Goal: Task Accomplishment & Management: Use online tool/utility

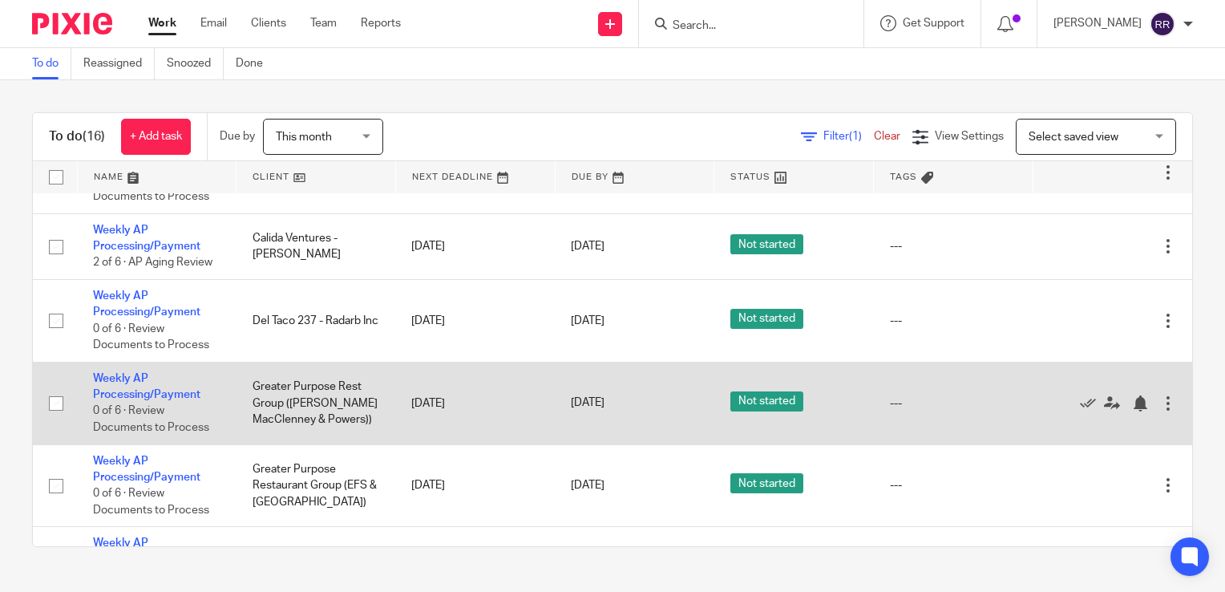
scroll to position [401, 0]
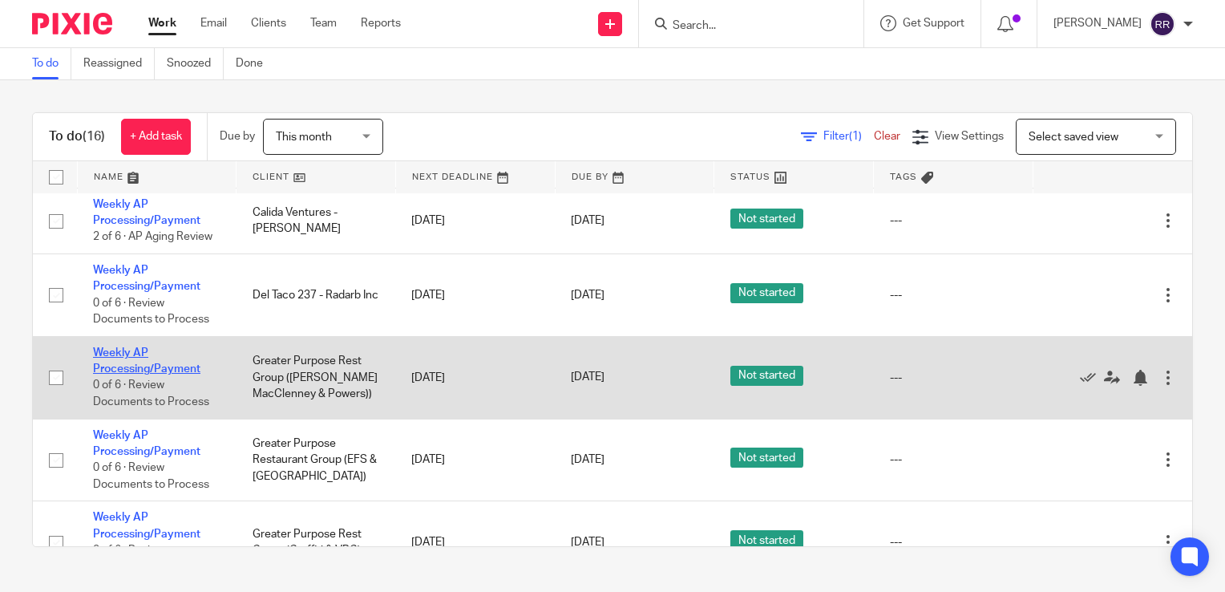
click at [193, 374] on link "Weekly AP Processing/Payment" at bounding box center [146, 360] width 107 height 27
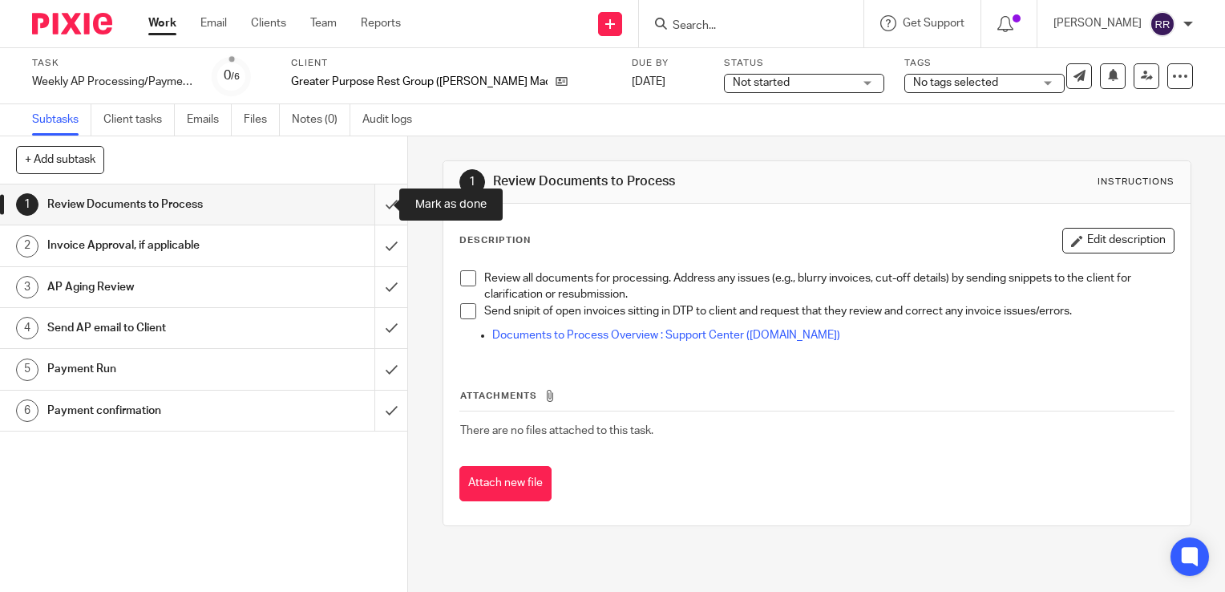
click at [374, 204] on input "submit" at bounding box center [203, 204] width 407 height 40
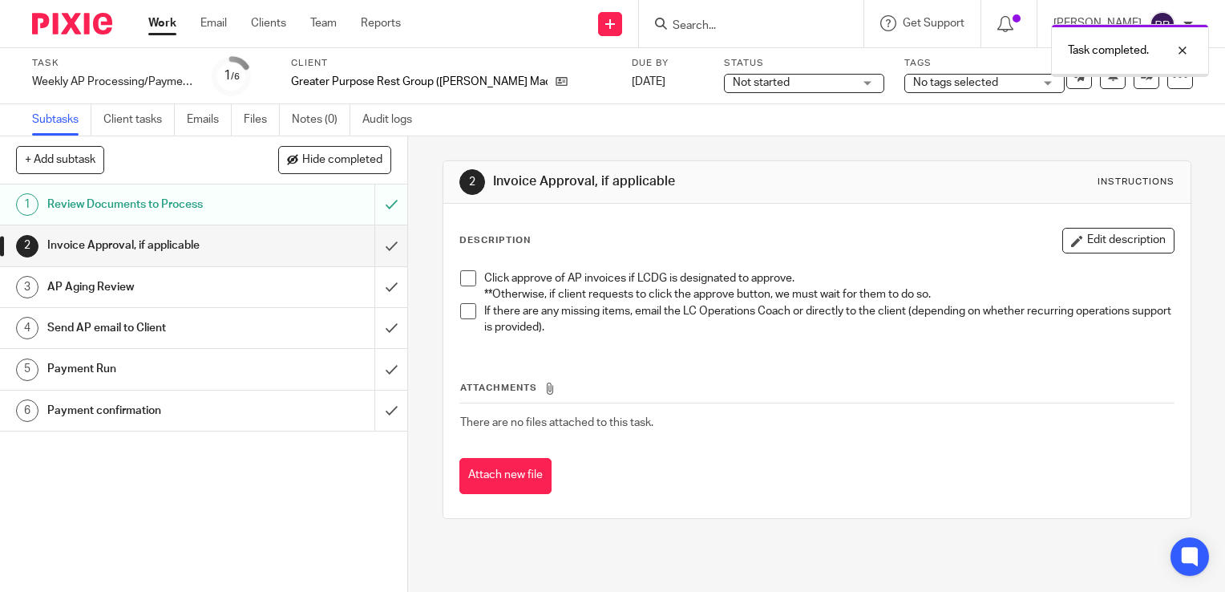
click at [375, 241] on input "submit" at bounding box center [203, 245] width 407 height 40
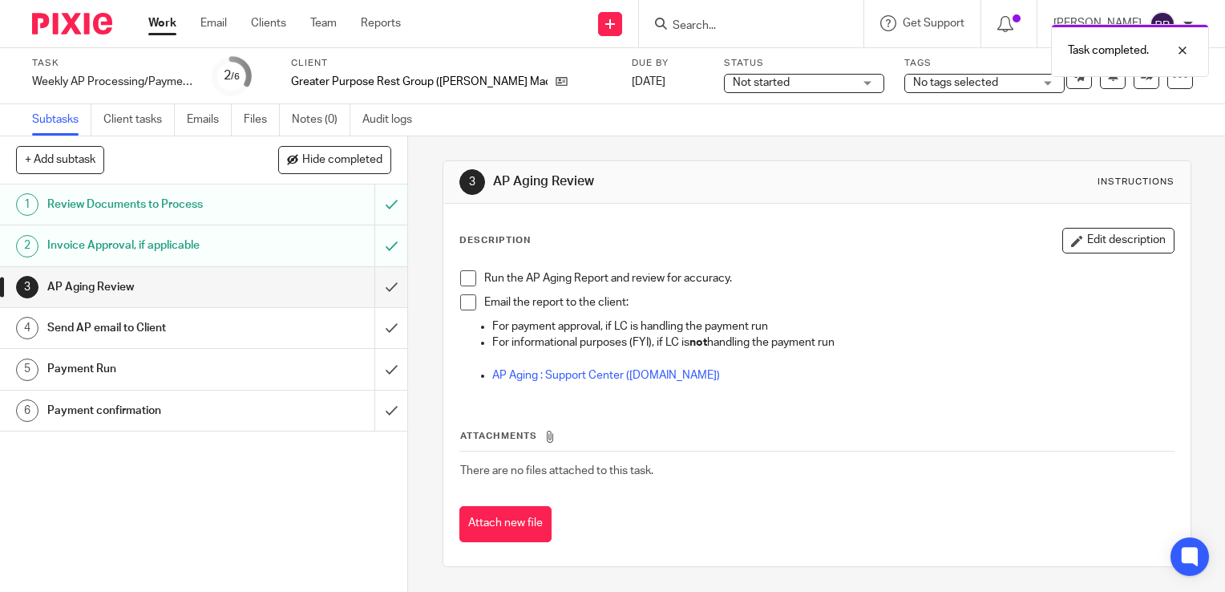
click at [375, 284] on input "submit" at bounding box center [203, 287] width 407 height 40
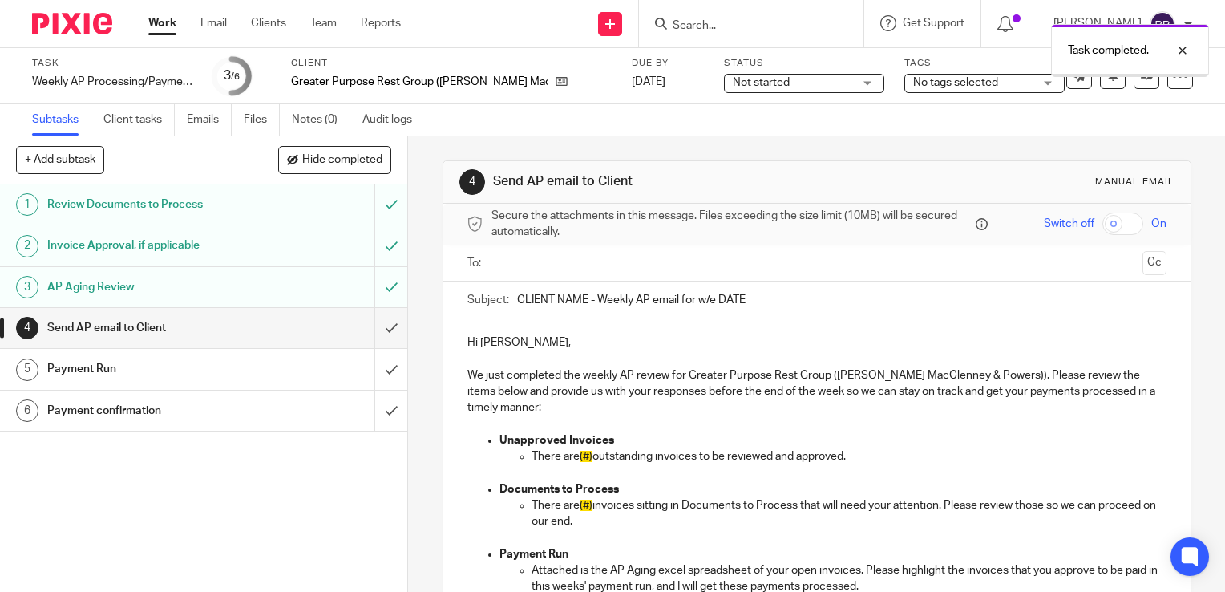
click at [377, 321] on input "submit" at bounding box center [203, 328] width 407 height 40
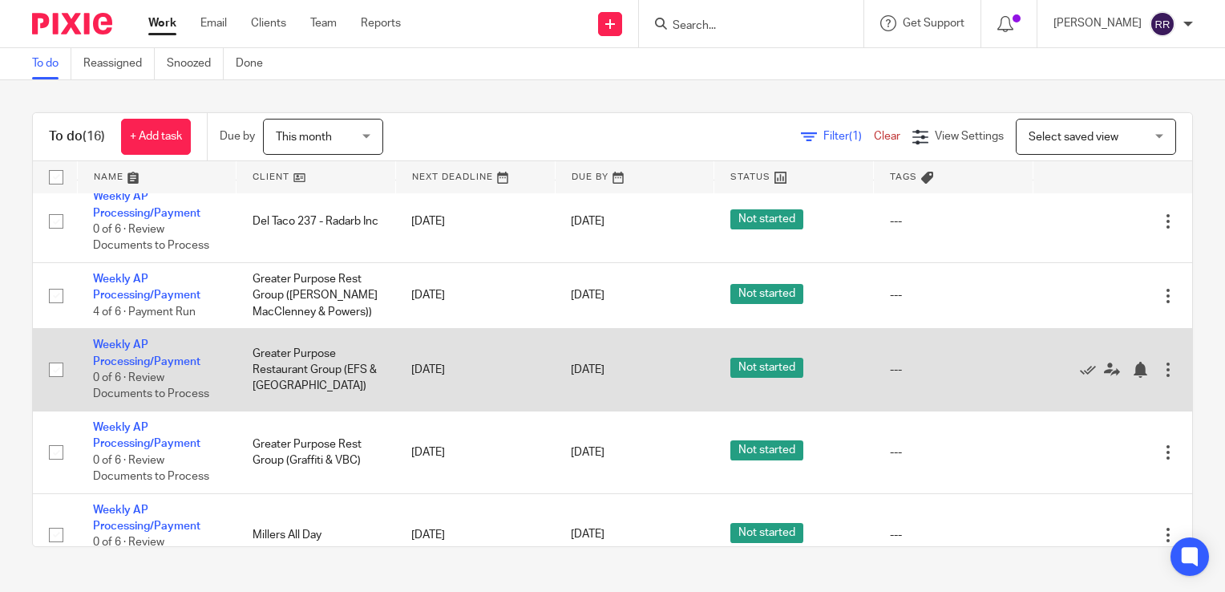
scroll to position [401, 0]
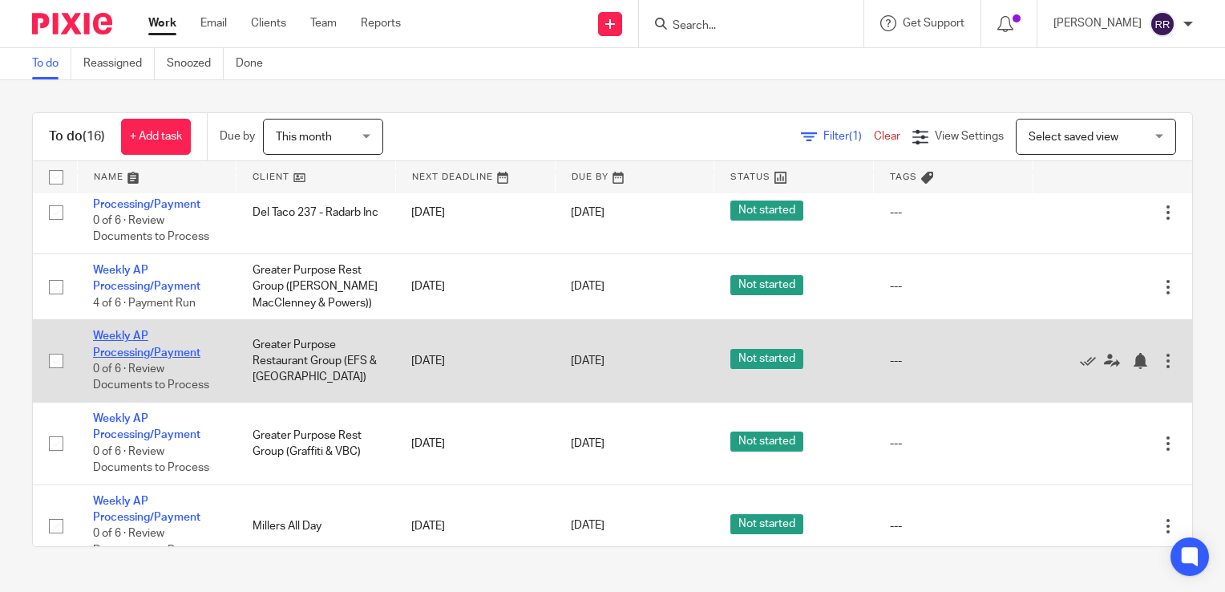
click at [154, 351] on link "Weekly AP Processing/Payment" at bounding box center [146, 343] width 107 height 27
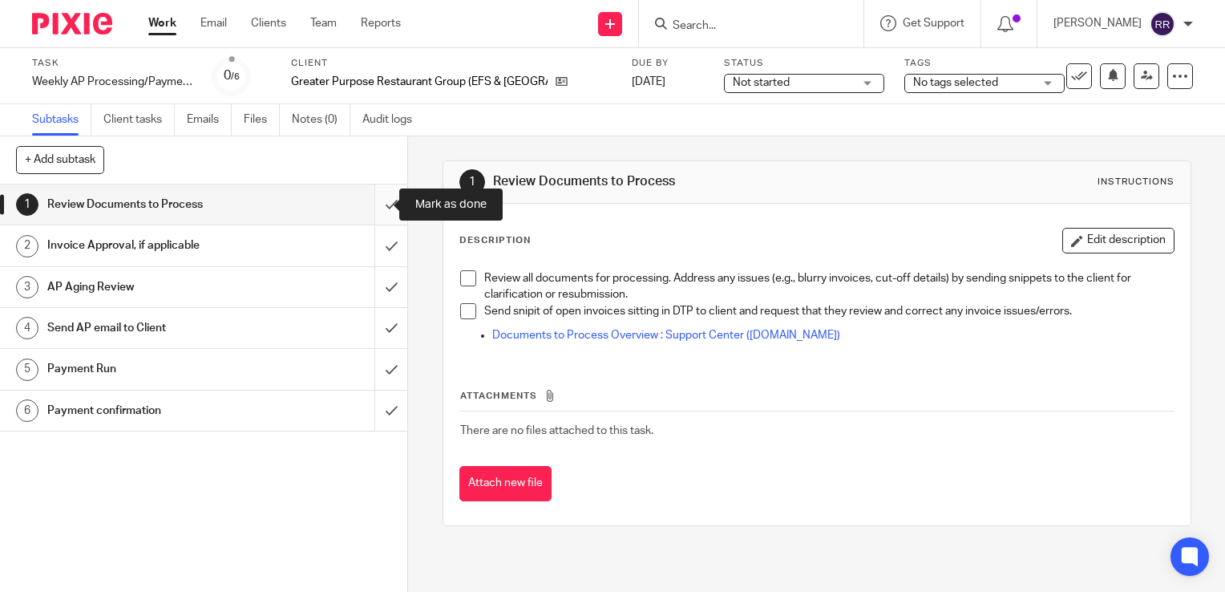
click at [372, 195] on input "submit" at bounding box center [203, 204] width 407 height 40
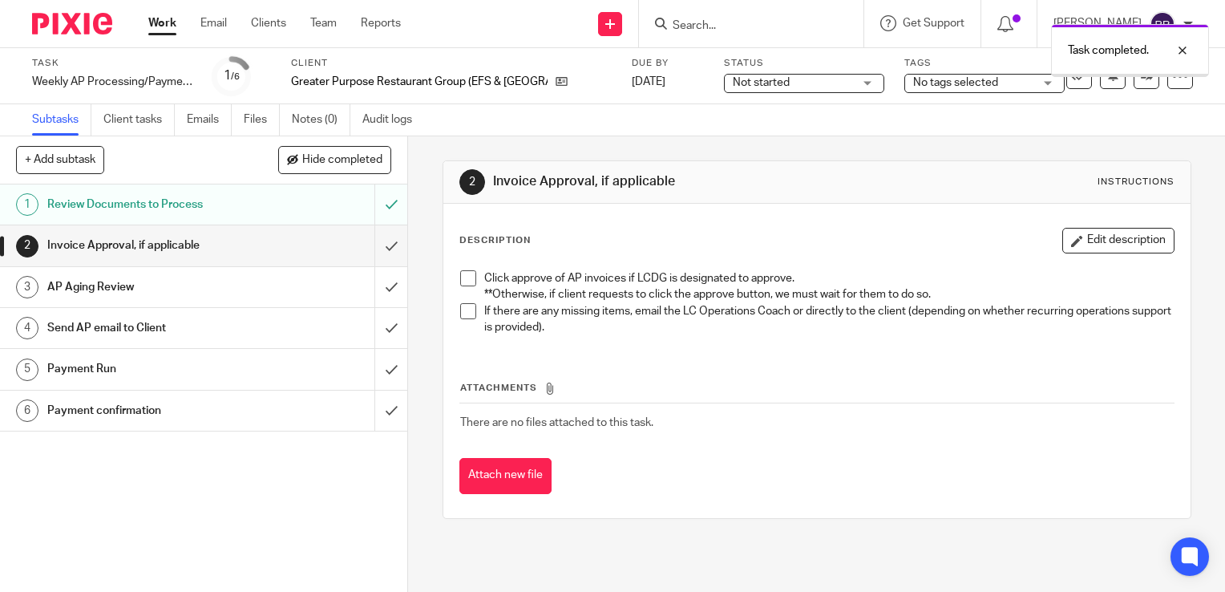
click at [373, 249] on input "submit" at bounding box center [203, 245] width 407 height 40
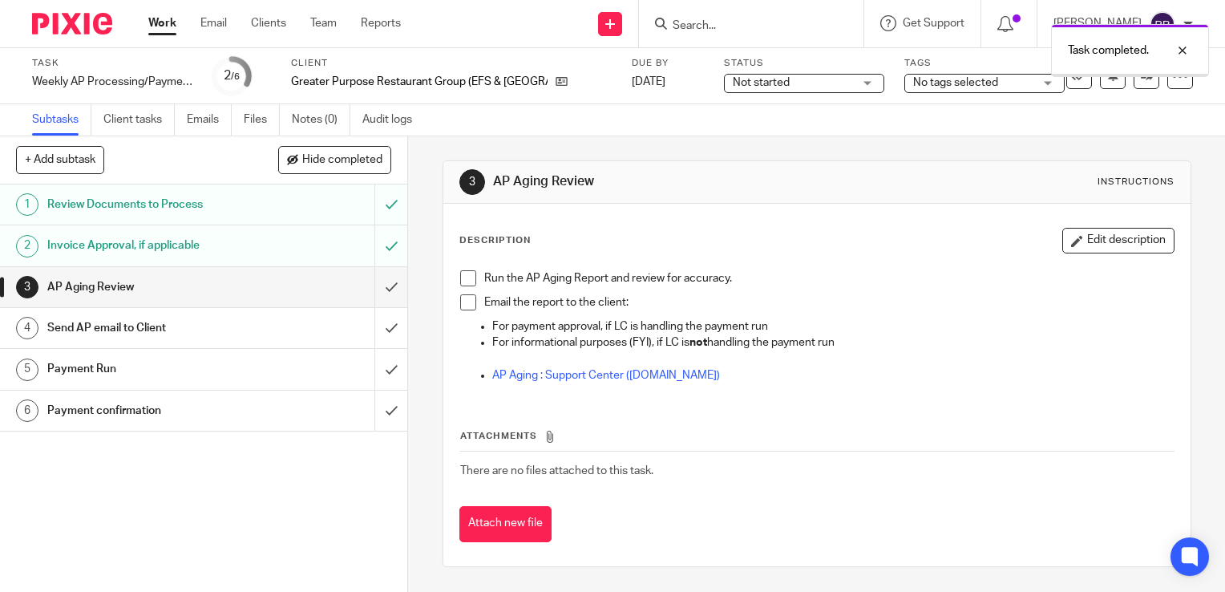
click at [369, 281] on input "submit" at bounding box center [203, 287] width 407 height 40
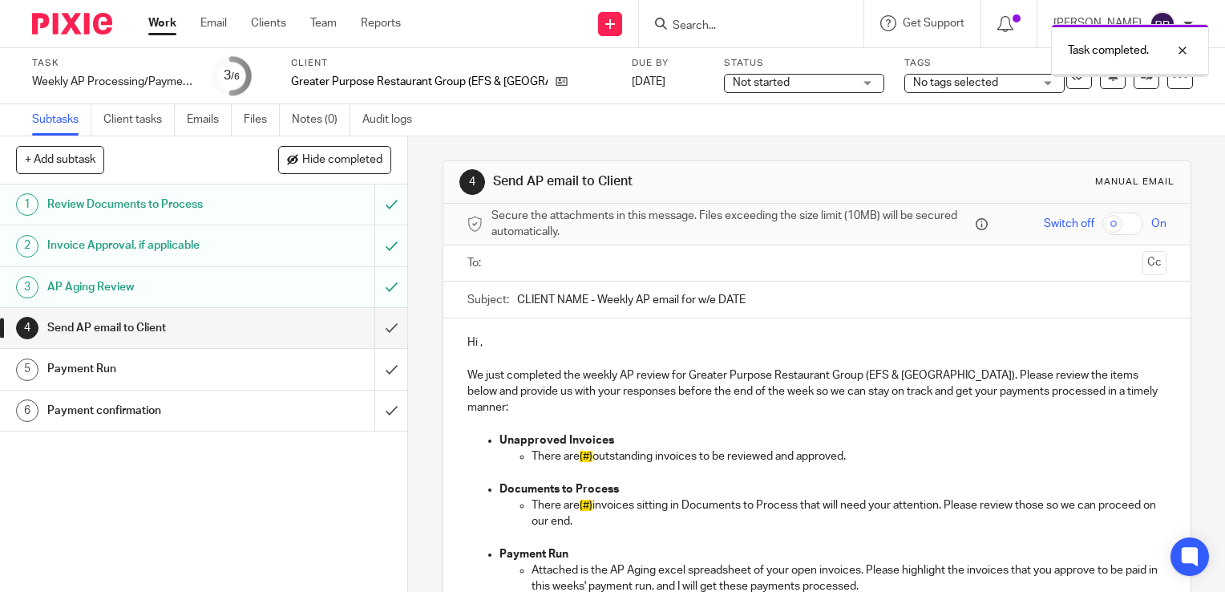
click at [380, 330] on input "submit" at bounding box center [203, 328] width 407 height 40
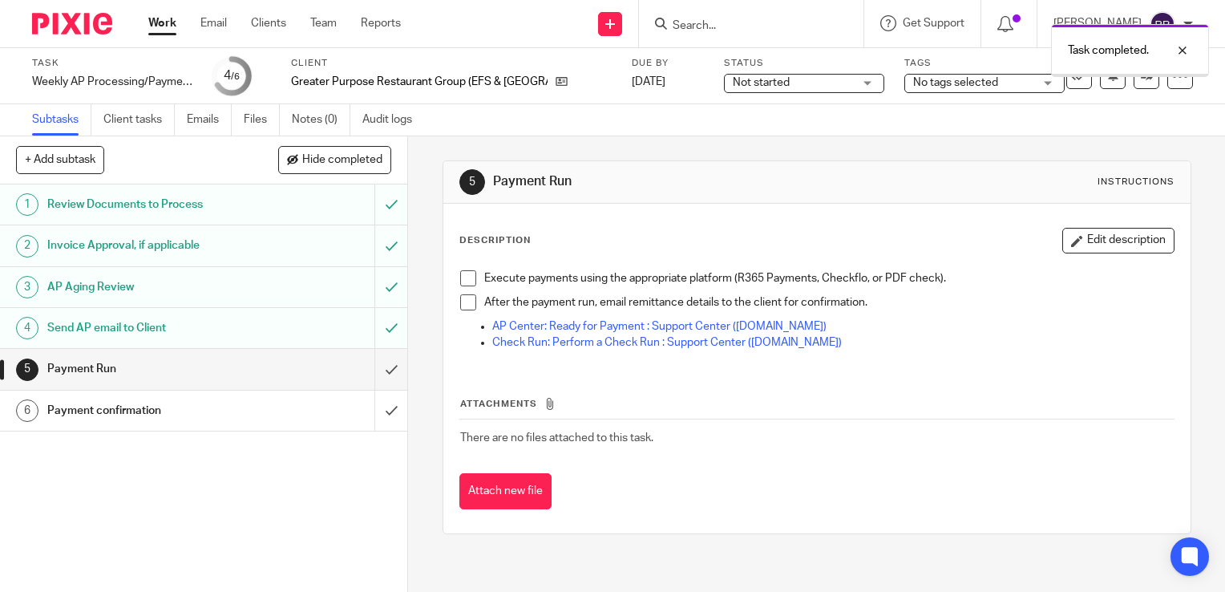
click at [164, 30] on link "Work" at bounding box center [162, 23] width 28 height 16
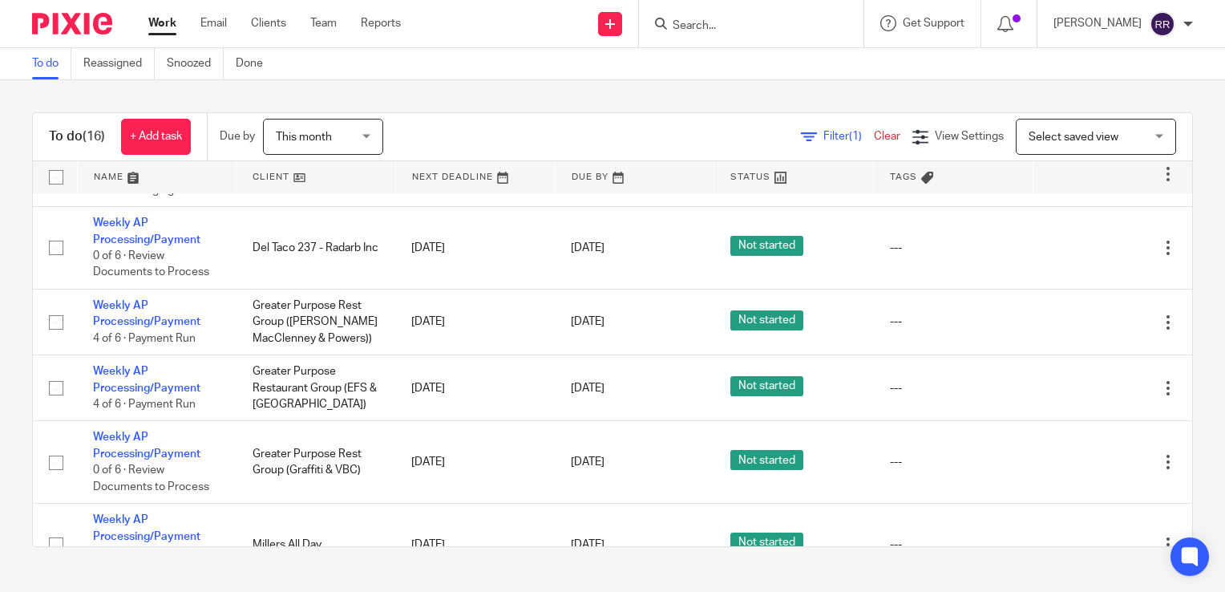
scroll to position [401, 0]
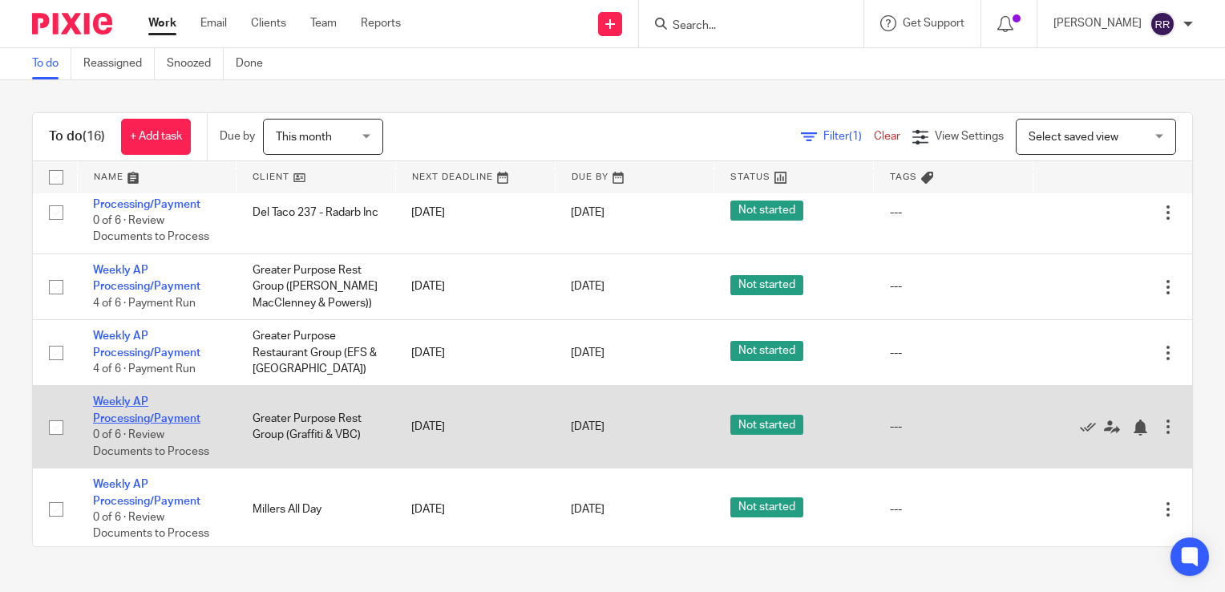
click at [170, 422] on link "Weekly AP Processing/Payment" at bounding box center [146, 409] width 107 height 27
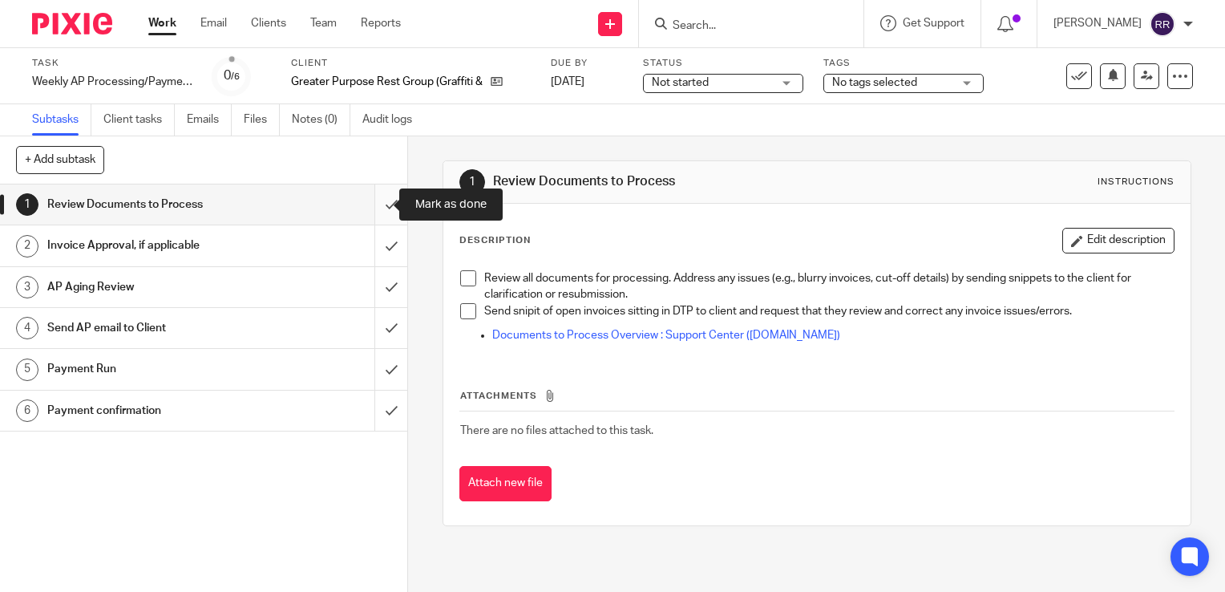
click at [376, 207] on input "submit" at bounding box center [203, 204] width 407 height 40
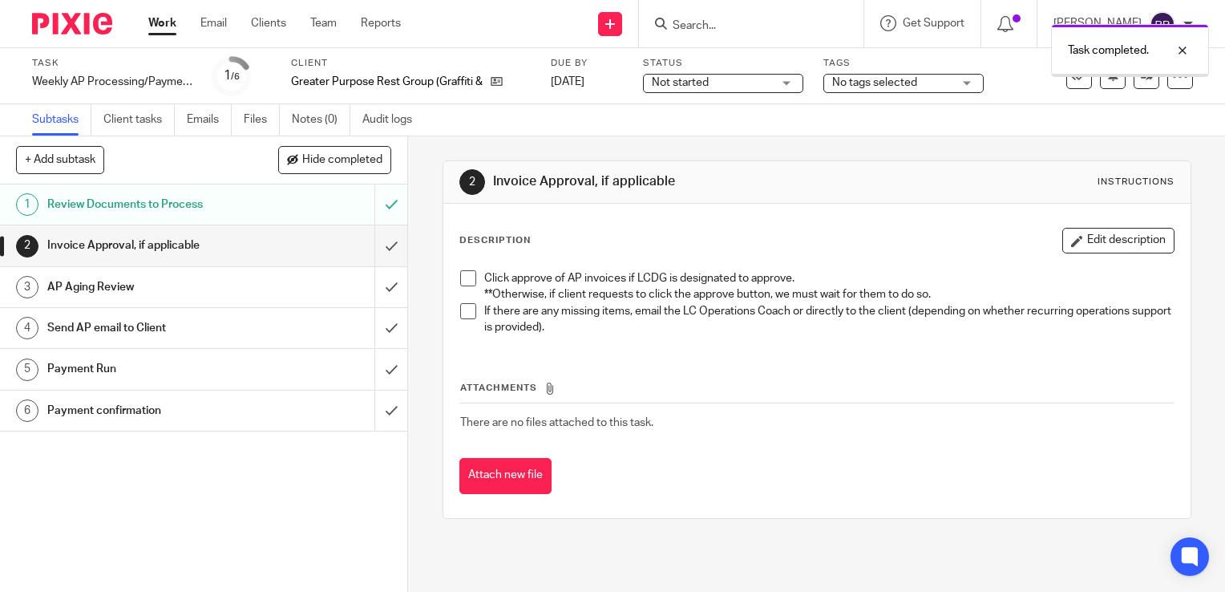
click at [379, 246] on input "submit" at bounding box center [203, 245] width 407 height 40
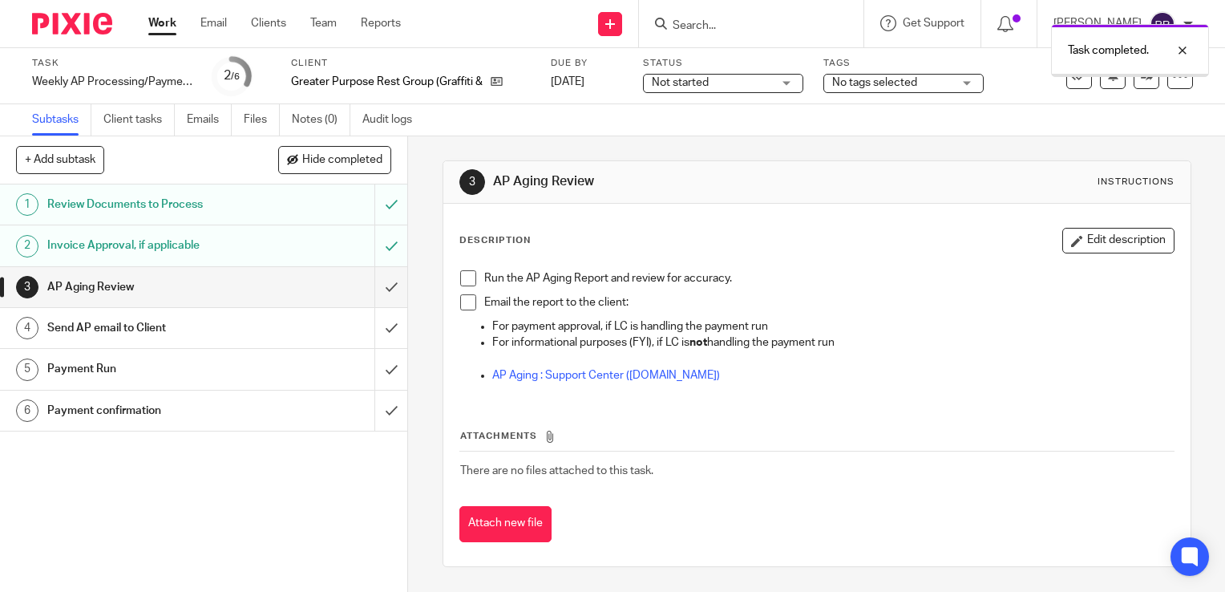
click at [380, 287] on input "submit" at bounding box center [203, 287] width 407 height 40
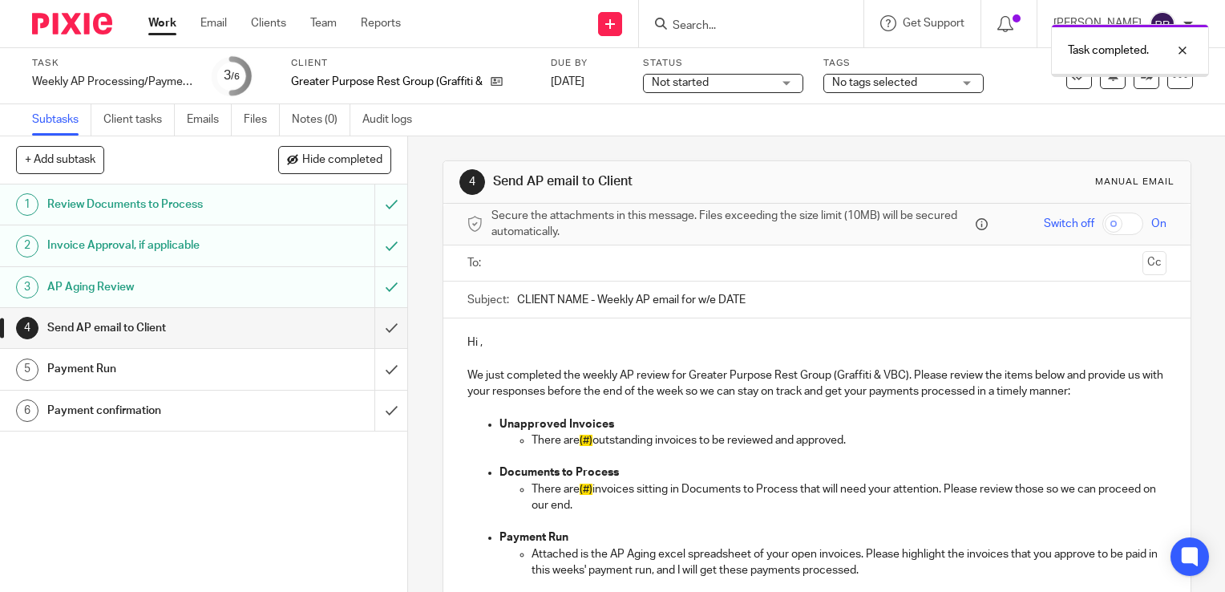
click at [374, 322] on input "submit" at bounding box center [203, 328] width 407 height 40
